Goal: Task Accomplishment & Management: Use online tool/utility

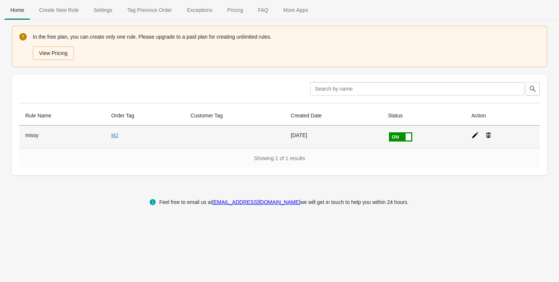
click at [475, 131] on icon at bounding box center [474, 134] width 7 height 7
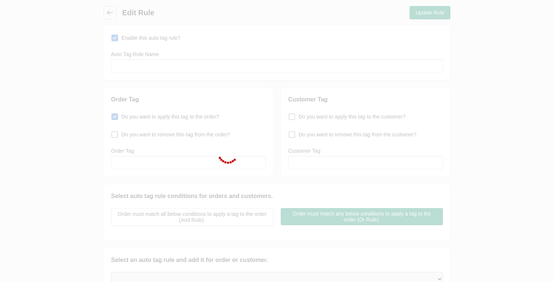
type input "missy"
checkbox input "true"
type input "MJ"
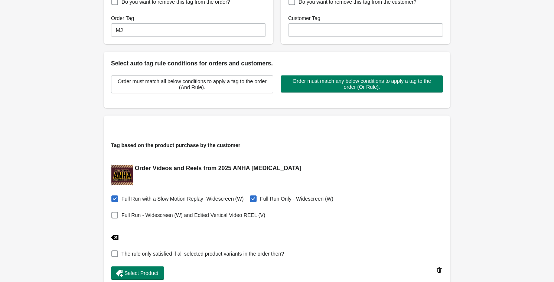
scroll to position [135, 0]
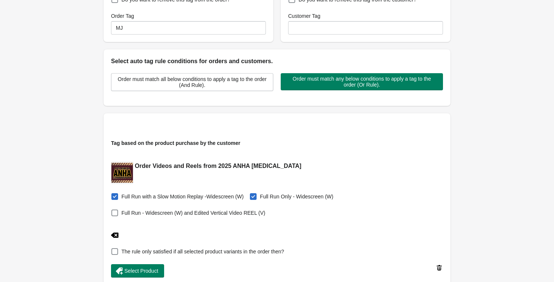
click at [117, 233] on icon at bounding box center [114, 234] width 7 height 7
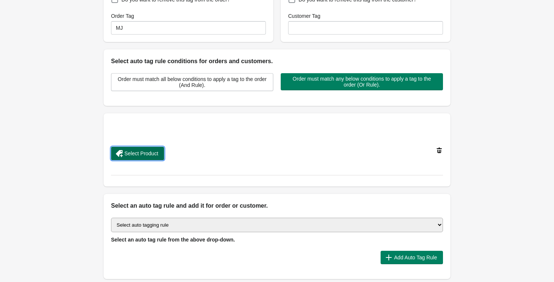
click at [135, 150] on span "Select Product" at bounding box center [141, 153] width 34 height 6
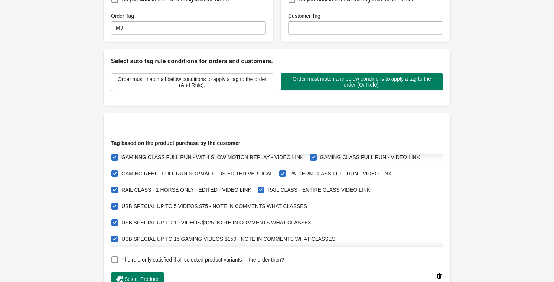
scroll to position [0, 0]
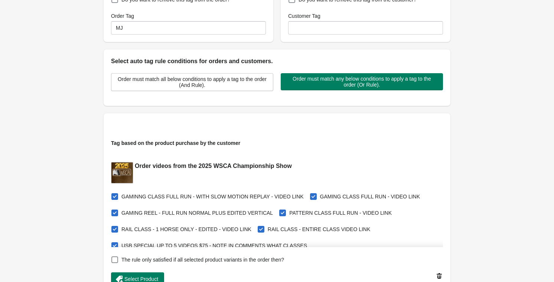
click at [114, 211] on span at bounding box center [114, 212] width 7 height 7
click at [113, 211] on input "GAMING REEL - FULL RUN NORMAL PLUS EDITED VERTICAL" at bounding box center [113, 211] width 0 height 0
checkbox input "false"
click at [258, 228] on span at bounding box center [261, 229] width 7 height 7
click at [259, 227] on input "RAIL CLASS - ENTIRE CLASS VIDEO LINK" at bounding box center [259, 227] width 0 height 0
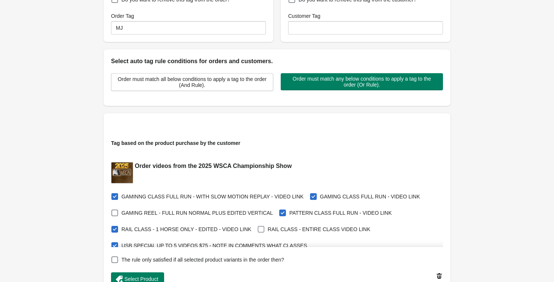
click at [258, 227] on span at bounding box center [261, 229] width 7 height 7
click at [259, 227] on input "RAIL CLASS - ENTIRE CLASS VIDEO LINK" at bounding box center [259, 227] width 0 height 0
checkbox input "true"
click at [115, 227] on span at bounding box center [114, 229] width 7 height 7
click at [113, 227] on input "RAIL CLASS - 1 HORSE ONLY - EDITED - VIDEO LINK" at bounding box center [113, 227] width 0 height 0
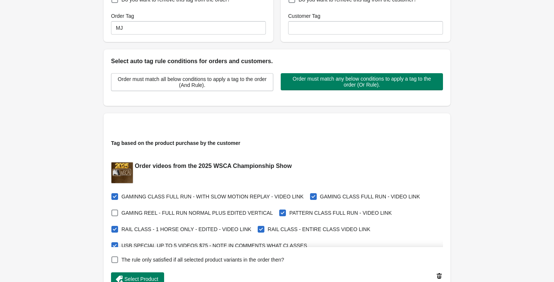
checkbox input "false"
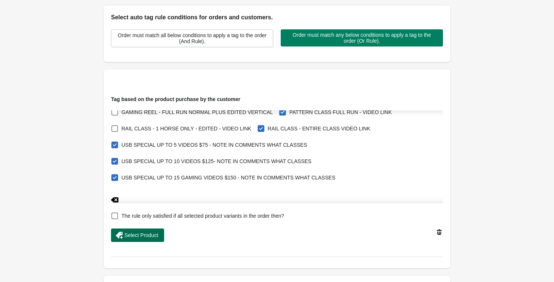
scroll to position [180, 0]
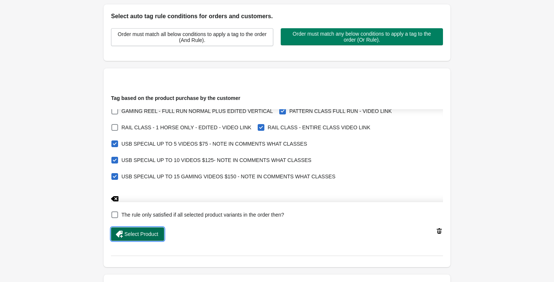
click at [147, 233] on span "Select Product" at bounding box center [141, 234] width 34 height 6
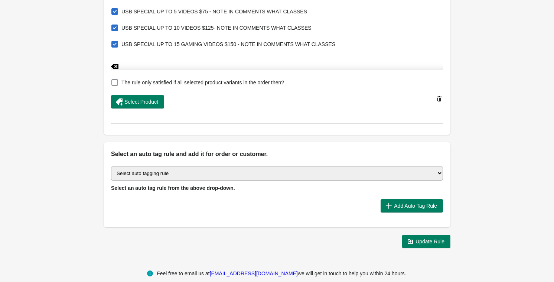
scroll to position [315, 0]
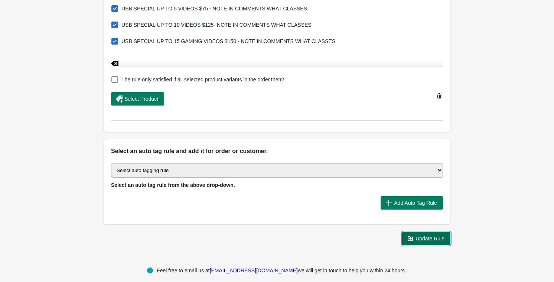
click at [414, 237] on span "Update Rule" at bounding box center [426, 238] width 36 height 7
